Goal: Task Accomplishment & Management: Use online tool/utility

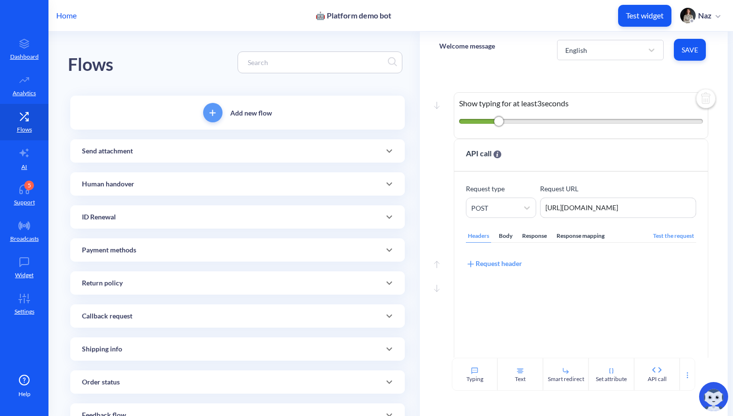
scroll to position [593, 0]
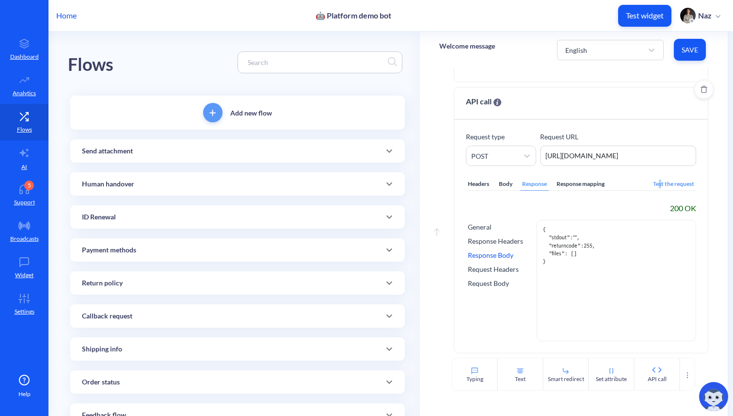
click at [655, 184] on div "Test the request" at bounding box center [673, 183] width 45 height 13
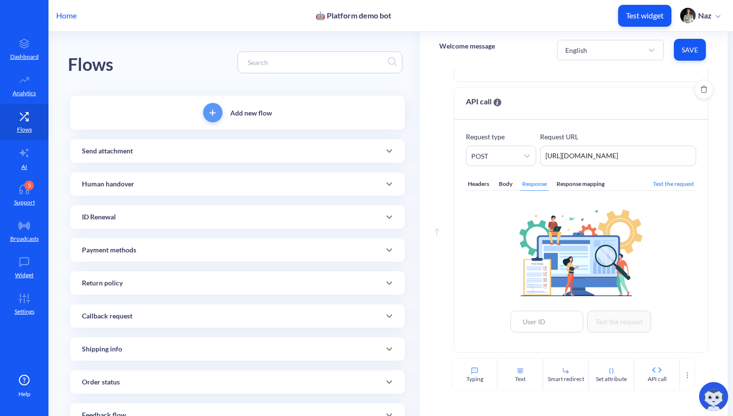
click at [549, 332] on div "Headers Body Response Response mapping Test the request Test the request" at bounding box center [581, 253] width 230 height 175
click at [549, 326] on input at bounding box center [547, 321] width 73 height 22
click at [538, 305] on div "306033" at bounding box center [547, 299] width 73 height 18
type input "306033"
click at [610, 321] on button "Test the request" at bounding box center [619, 321] width 64 height 22
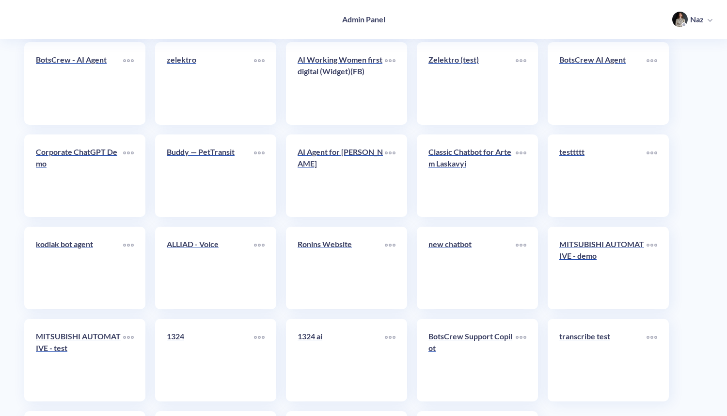
scroll to position [3942, 0]
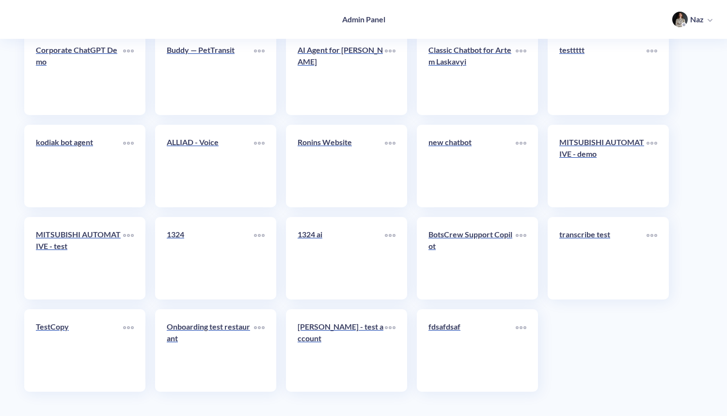
click at [438, 340] on link "fdsafdsaf" at bounding box center [472, 349] width 87 height 59
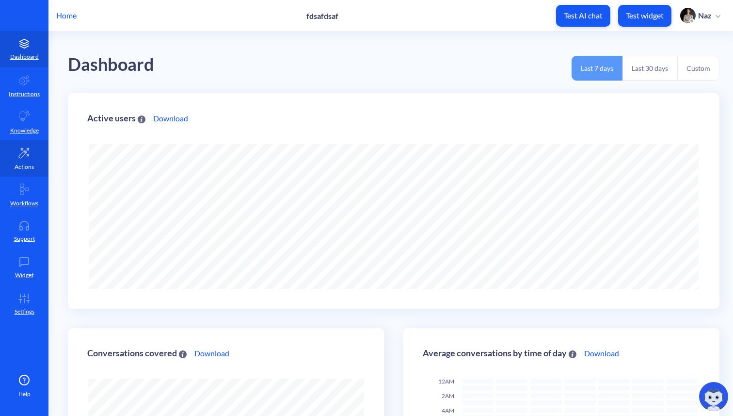
scroll to position [416, 733]
click at [12, 159] on link "Actions" at bounding box center [24, 158] width 48 height 36
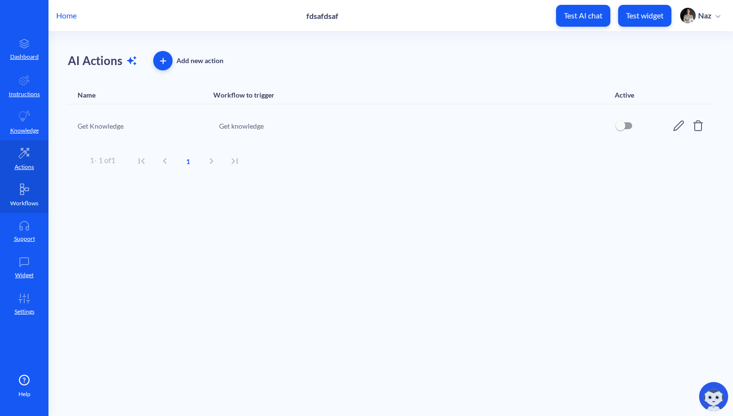
click at [12, 182] on link "Workflows" at bounding box center [24, 194] width 48 height 36
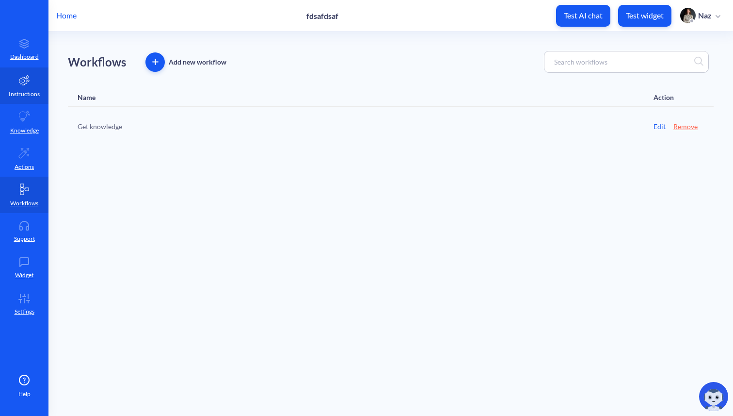
click at [16, 97] on p "Instructions" at bounding box center [24, 94] width 31 height 9
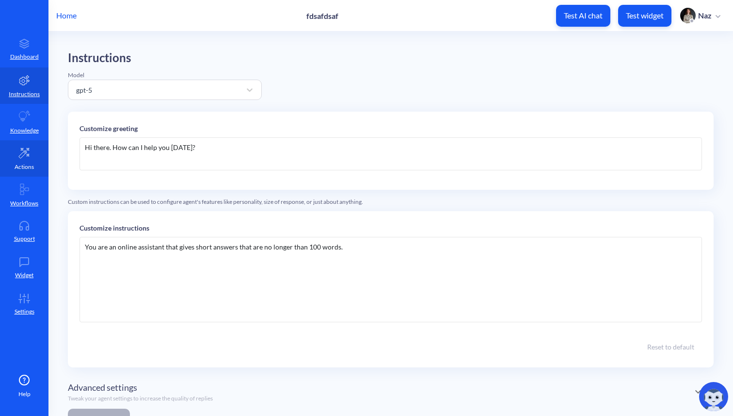
click at [18, 171] on link "Actions" at bounding box center [24, 158] width 48 height 36
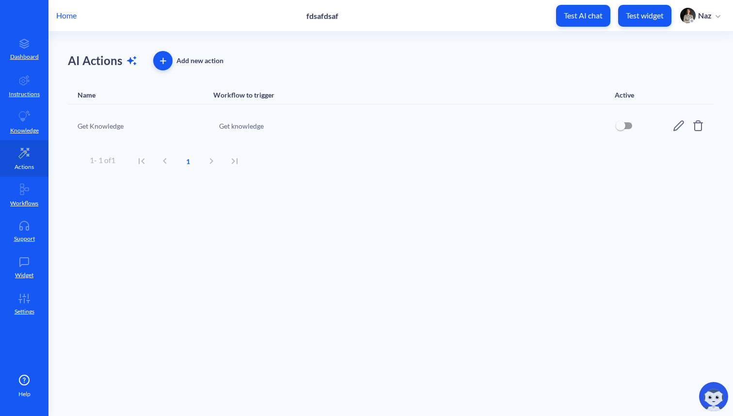
click at [19, 174] on link "Actions" at bounding box center [24, 158] width 48 height 36
click at [22, 178] on link "Workflows" at bounding box center [24, 194] width 48 height 36
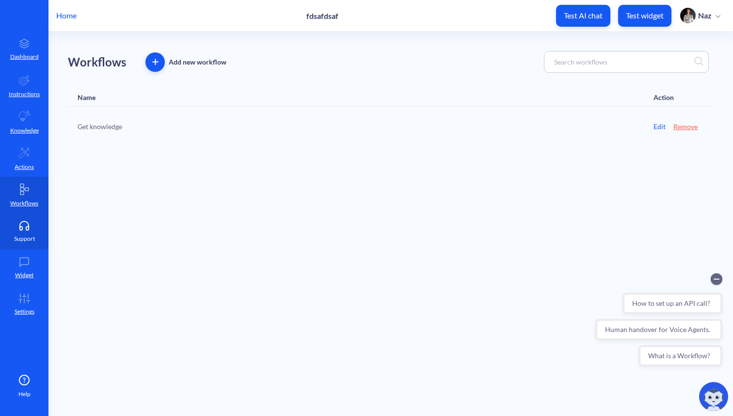
click at [14, 228] on link "Support" at bounding box center [24, 231] width 48 height 36
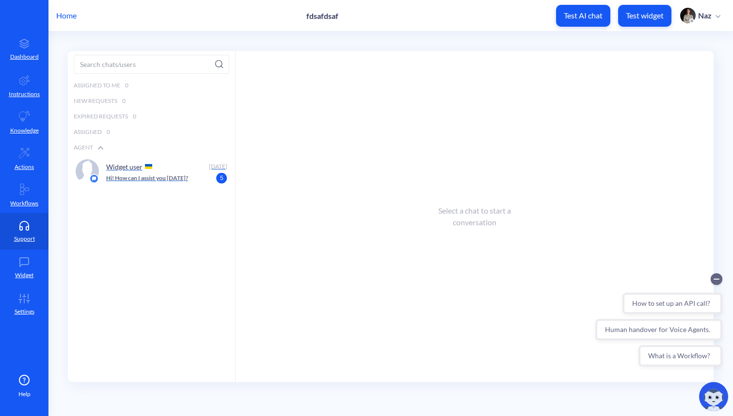
click at [104, 164] on div "Widget user Oct 09 Hi! How can I assist you today? 5" at bounding box center [151, 171] width 167 height 32
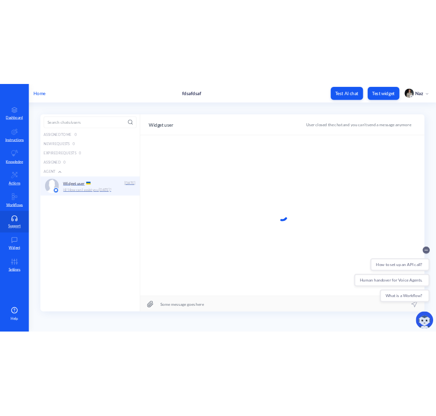
scroll to position [0, 0]
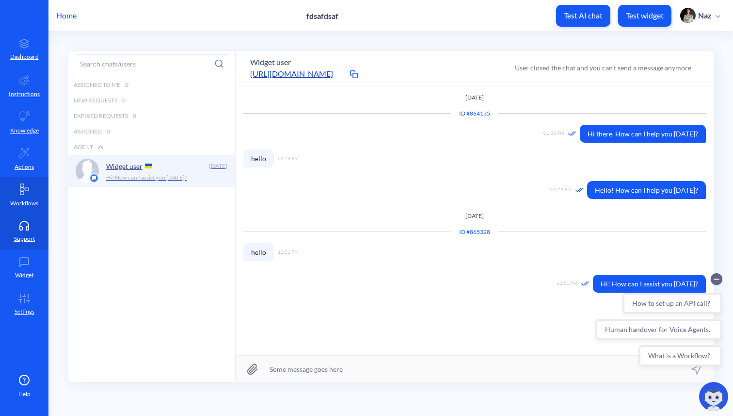
click at [28, 193] on icon at bounding box center [24, 189] width 12 height 12
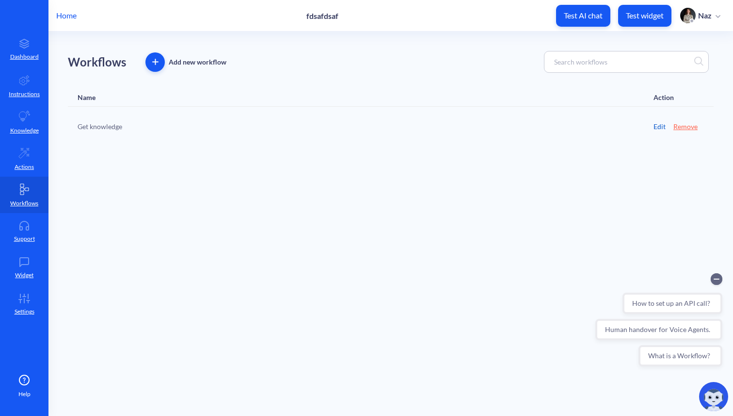
click at [658, 126] on link "Edit" at bounding box center [660, 126] width 12 height 10
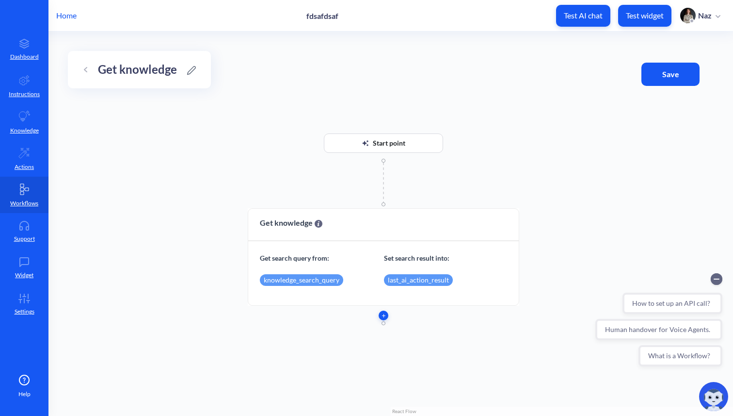
click at [383, 312] on button "button" at bounding box center [384, 315] width 10 height 10
click at [385, 316] on span "button" at bounding box center [383, 315] width 10 height 3
click at [380, 327] on ul "API call Set attribute Get knowledge Conditions" at bounding box center [383, 345] width 99 height 70
click at [377, 323] on li "API call" at bounding box center [383, 318] width 99 height 17
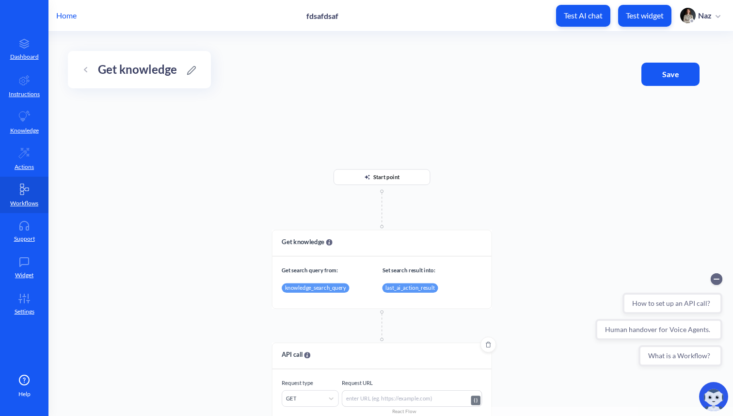
click at [359, 390] on textarea at bounding box center [412, 398] width 140 height 16
drag, startPoint x: 352, startPoint y: 342, endPoint x: 328, endPoint y: 218, distance: 125.9
click at [328, 218] on div "Start point Get knowledge Get search query from: Set search result into: knowle…" at bounding box center [390, 224] width 685 height 384
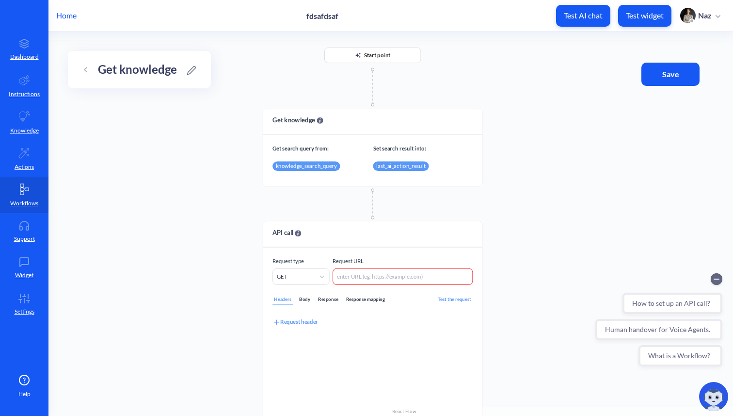
drag, startPoint x: 325, startPoint y: 328, endPoint x: 317, endPoint y: 202, distance: 126.3
click at [316, 204] on div "Start point Get knowledge Use a query from one attribute to fetch knowledge int…" at bounding box center [390, 224] width 685 height 384
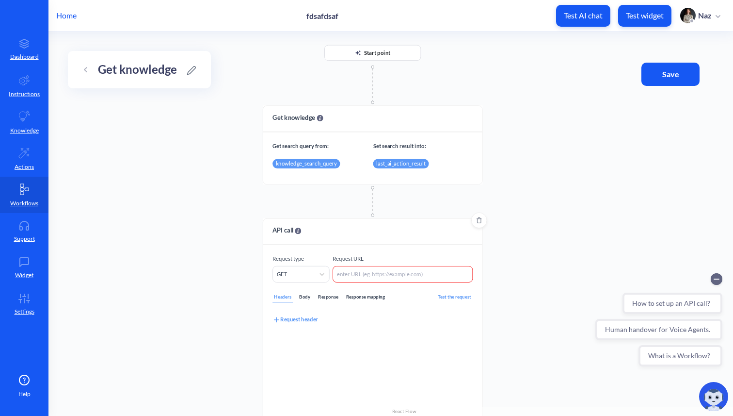
click at [341, 262] on p "Request URL" at bounding box center [403, 258] width 140 height 8
click at [341, 271] on textarea at bounding box center [403, 274] width 140 height 16
type textarea "https://123.23.43.24"
click at [450, 294] on div "Test the request" at bounding box center [454, 296] width 36 height 11
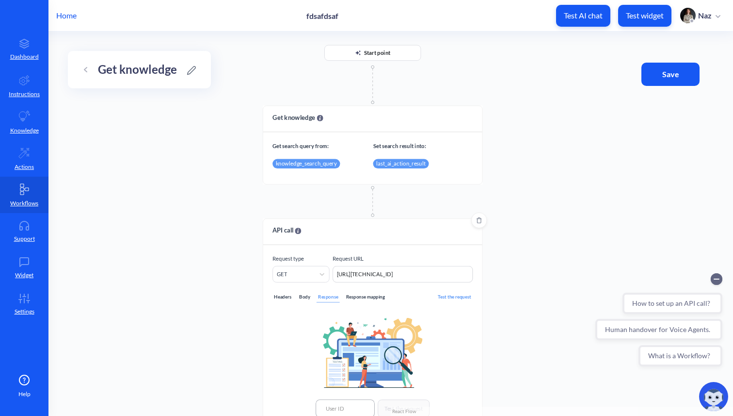
click at [345, 403] on input at bounding box center [345, 407] width 59 height 17
paste input "531665"
type input "531665"
click at [394, 404] on button "Test the request" at bounding box center [404, 407] width 52 height 17
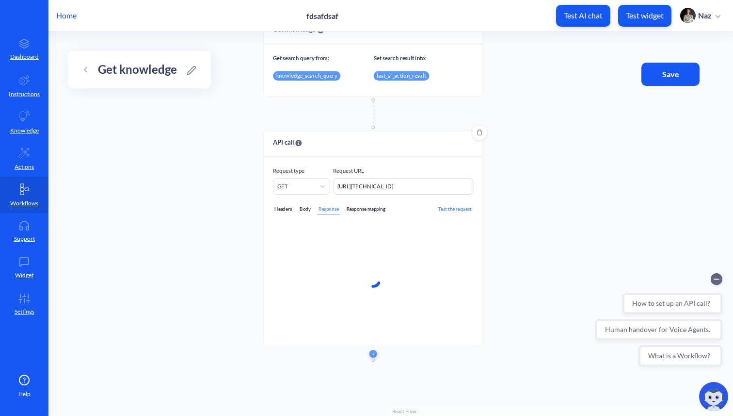
drag, startPoint x: 526, startPoint y: 274, endPoint x: 526, endPoint y: 186, distance: 87.8
click at [526, 186] on div "Start point Get knowledge Use a query from one attribute to fetch knowledge int…" at bounding box center [390, 224] width 685 height 384
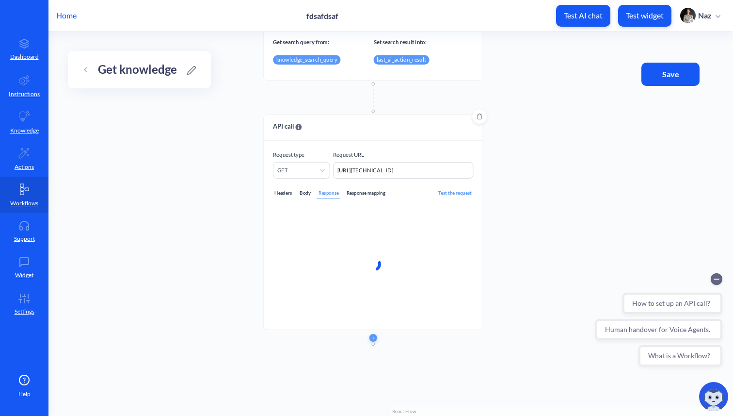
drag, startPoint x: 509, startPoint y: 222, endPoint x: 509, endPoint y: 197, distance: 24.2
click at [509, 197] on div "Start point Get knowledge Use a query from one attribute to fetch knowledge int…" at bounding box center [390, 224] width 685 height 384
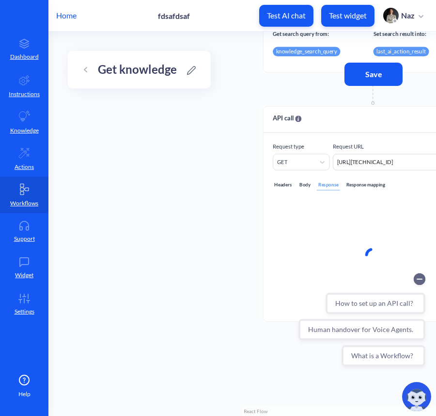
click at [403, 172] on div "Headers Body Response Response mapping Test the request" at bounding box center [373, 241] width 200 height 142
click at [418, 277] on circle "Collapse conversation starters" at bounding box center [420, 279] width 12 height 12
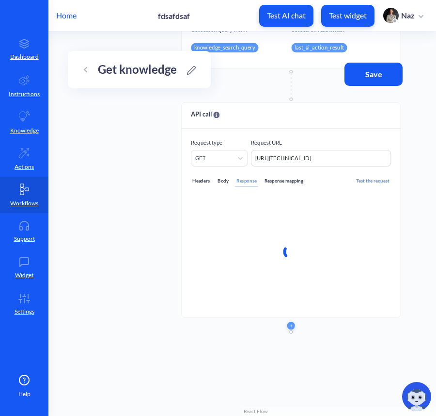
drag, startPoint x: 359, startPoint y: 326, endPoint x: 277, endPoint y: 322, distance: 82.0
click at [277, 322] on div at bounding box center [291, 325] width 220 height 8
click at [334, 154] on textarea "https://123.23.43.24" at bounding box center [321, 158] width 140 height 16
click at [318, 157] on textarea "https://123.23.43.24" at bounding box center [321, 158] width 140 height 16
type textarea "x"
